Goal: Find specific page/section: Find specific page/section

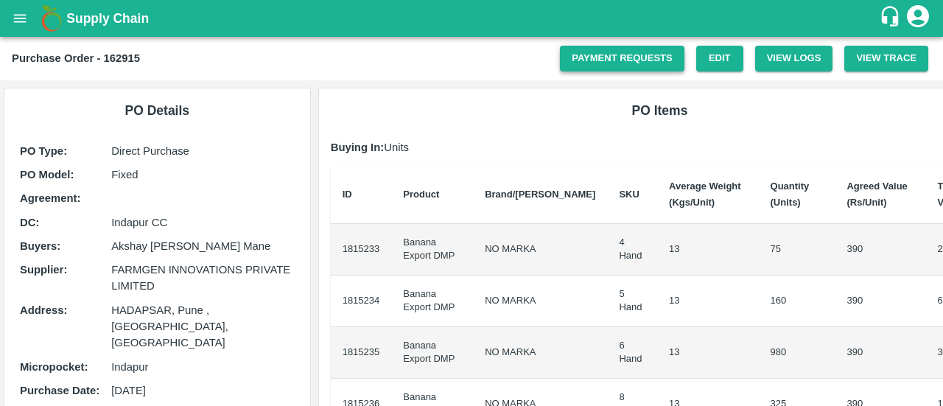
click at [650, 54] on link "Payment Requests" at bounding box center [622, 59] width 124 height 26
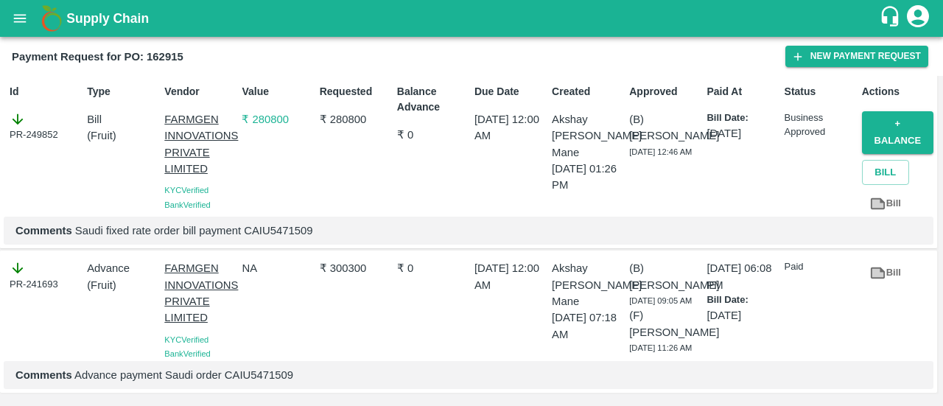
scroll to position [46, 0]
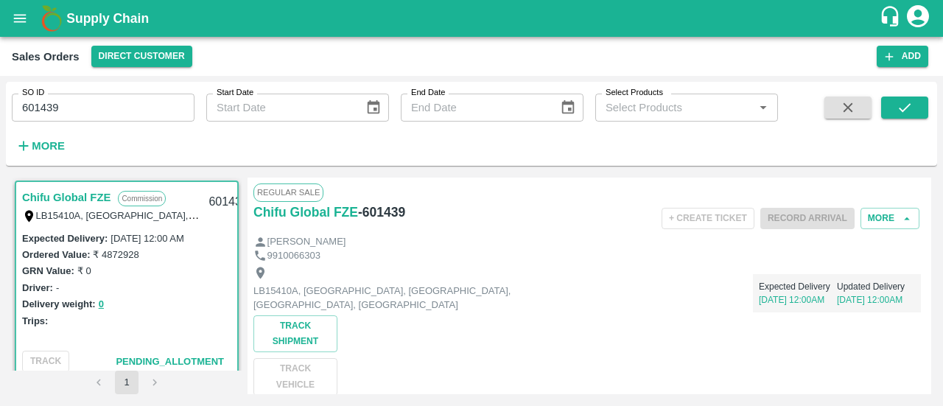
scroll to position [334, 0]
